Goal: Task Accomplishment & Management: Manage account settings

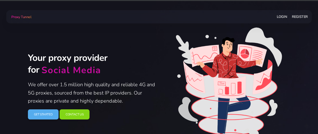
click at [283, 18] on link "Login" at bounding box center [282, 16] width 10 height 9
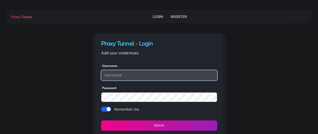
click at [138, 72] on input "text" at bounding box center [159, 75] width 116 height 10
type input "lenovowow26"
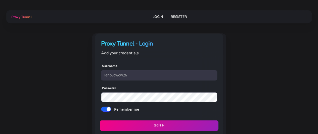
click at [166, 128] on button "Sign in" at bounding box center [159, 126] width 119 height 11
click at [166, 127] on button "Sign in" at bounding box center [159, 126] width 119 height 11
